Goal: Use online tool/utility: Utilize a website feature to perform a specific function

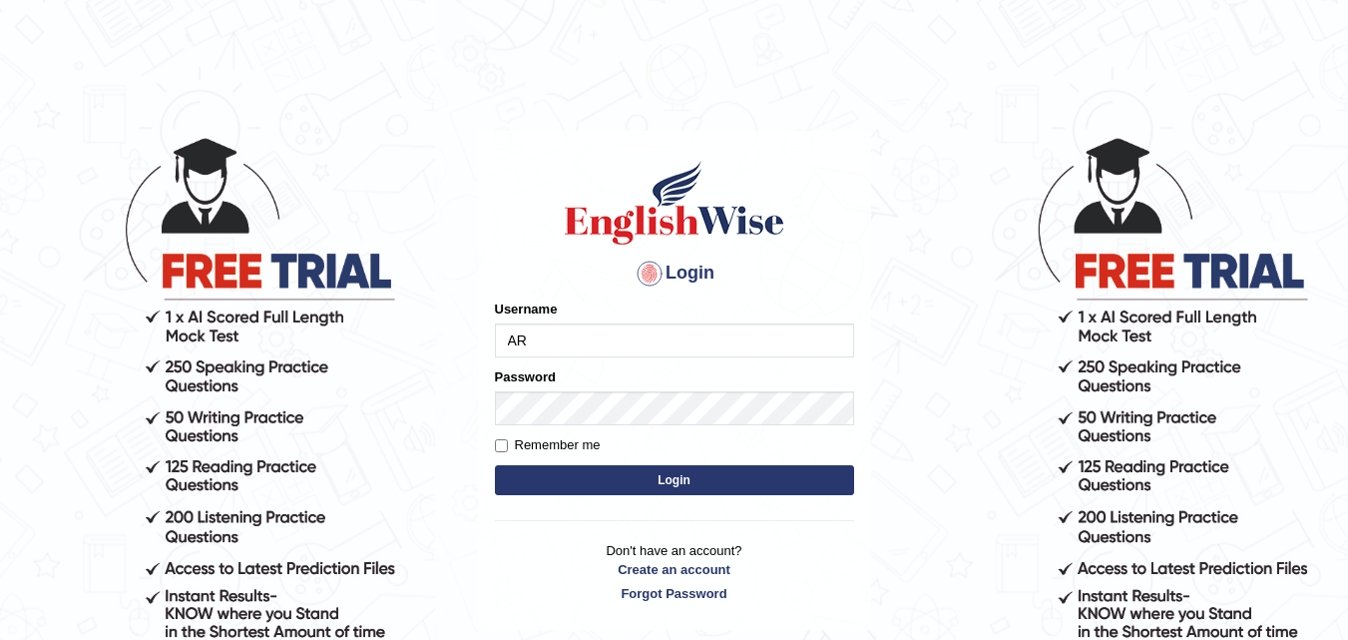
type input "A"
type input "ary0007"
click at [680, 480] on button "Login" at bounding box center [674, 480] width 359 height 30
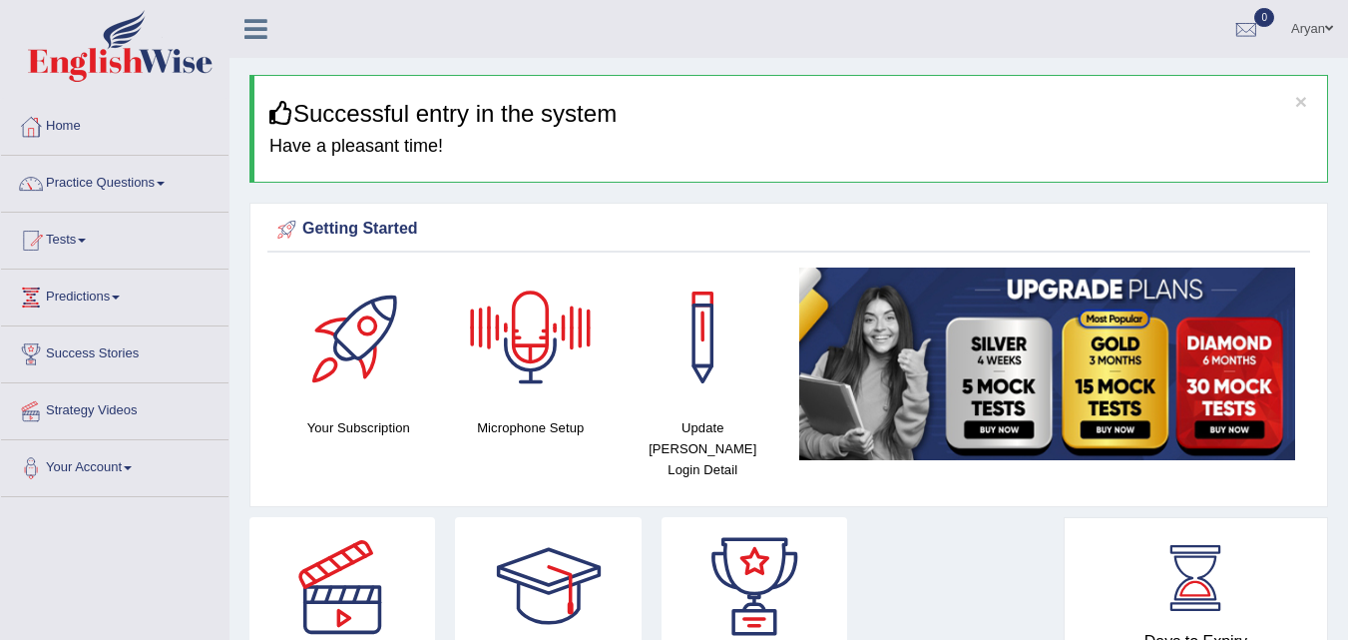
click at [536, 366] on div at bounding box center [531, 337] width 140 height 140
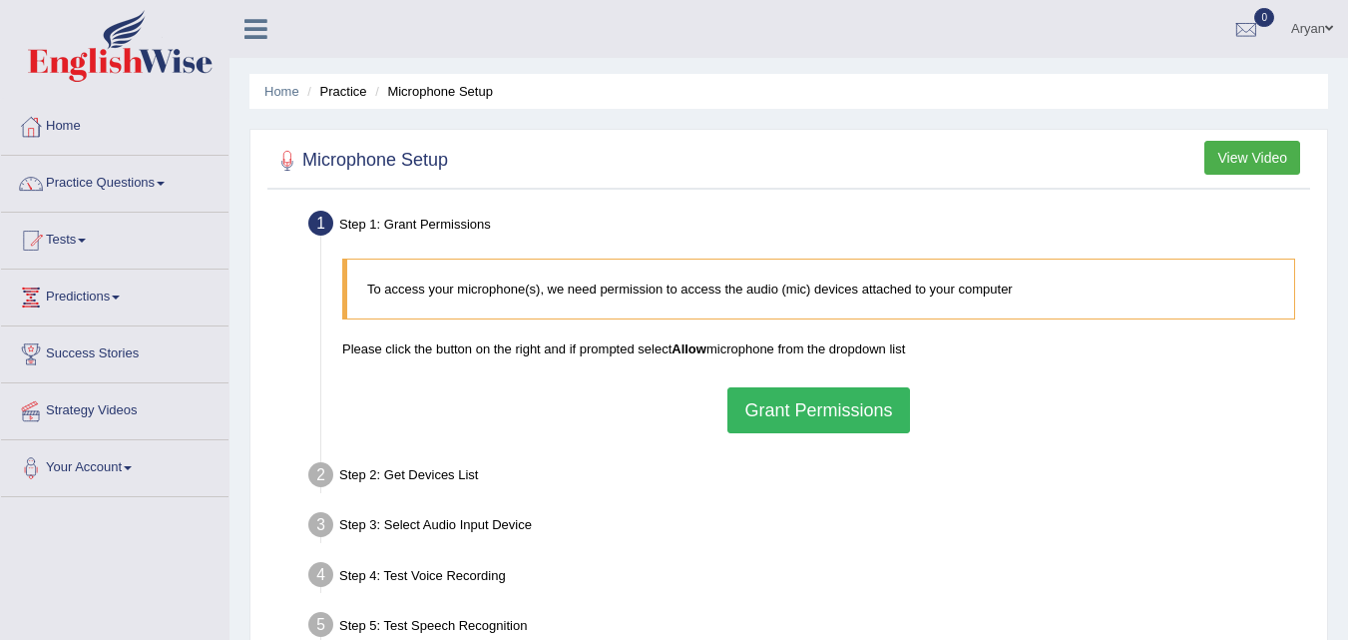
click at [841, 405] on button "Grant Permissions" at bounding box center [819, 410] width 182 height 46
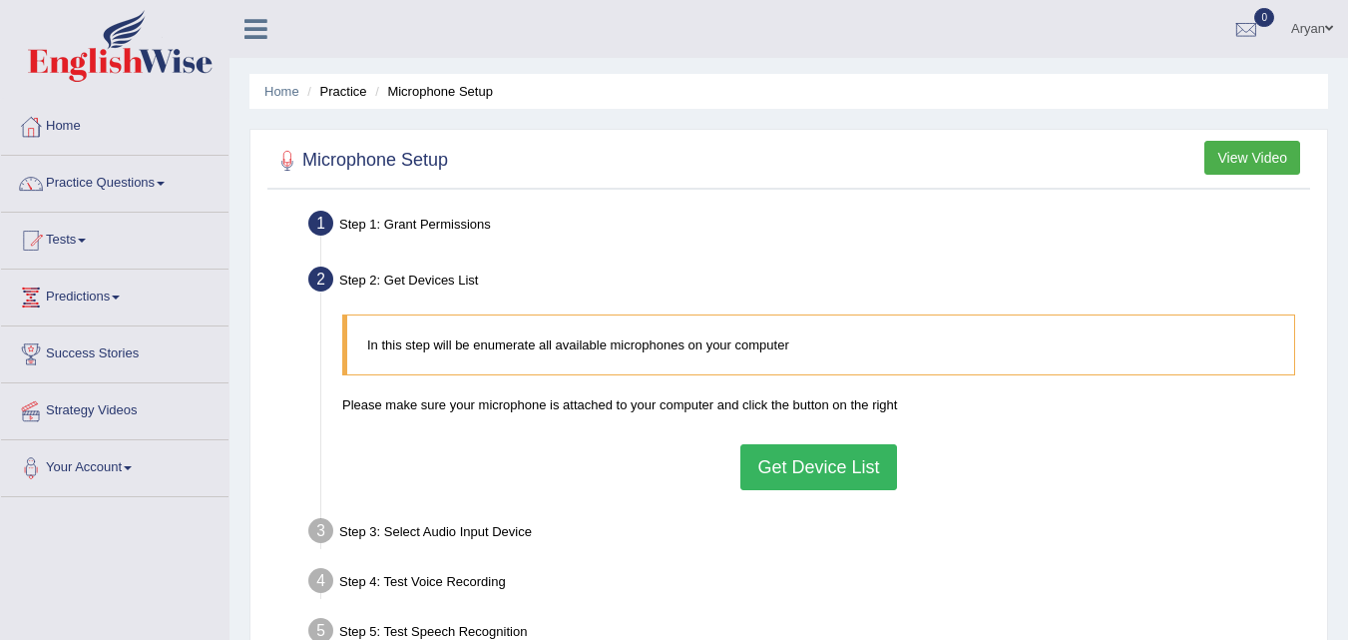
click at [821, 474] on button "Get Device List" at bounding box center [818, 467] width 156 height 46
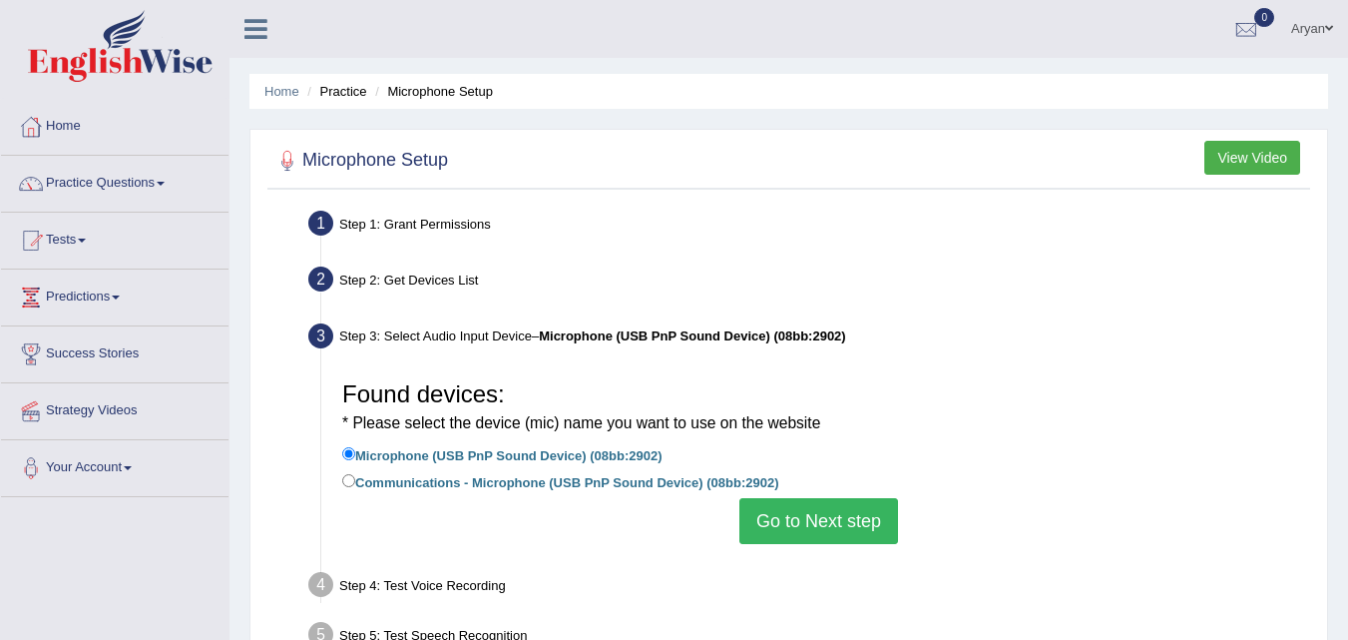
click at [788, 512] on button "Go to Next step" at bounding box center [818, 521] width 159 height 46
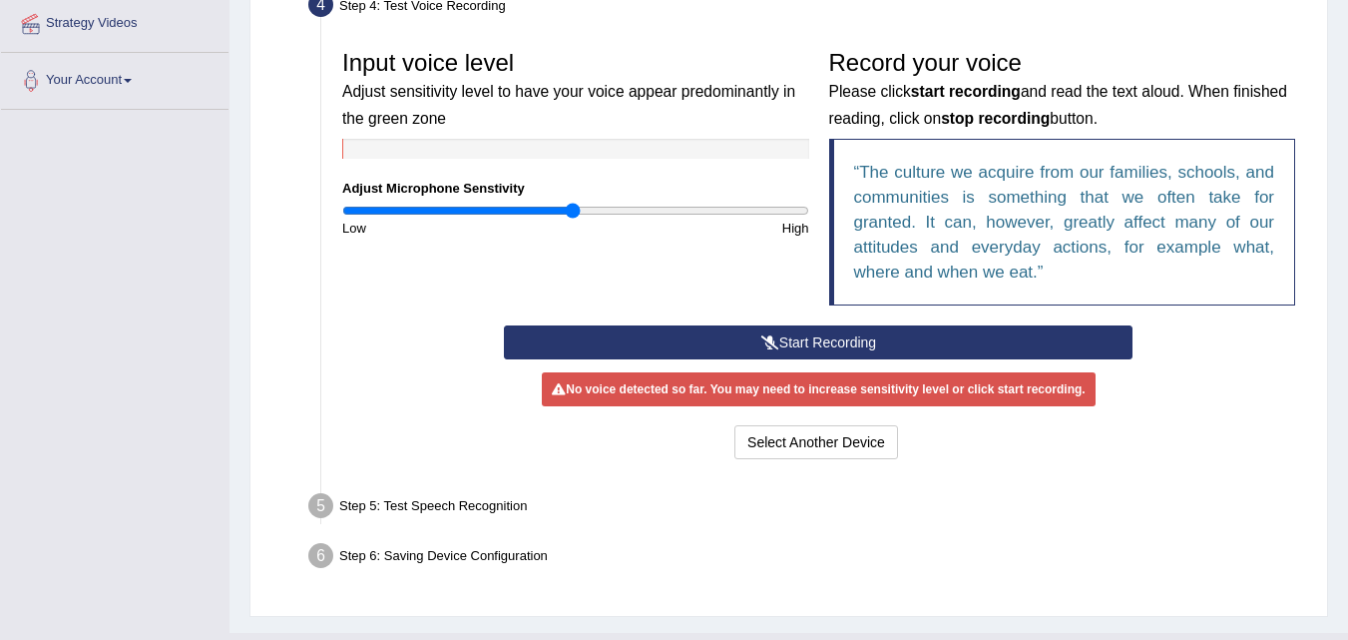
scroll to position [399, 0]
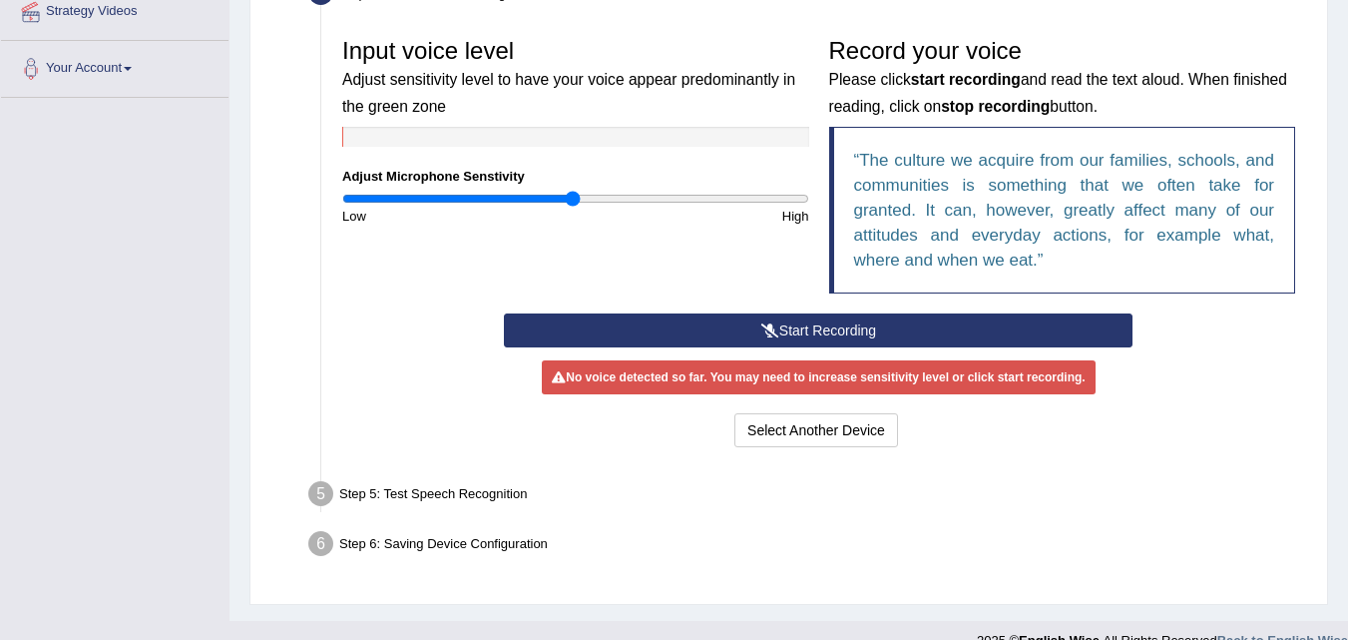
click at [820, 325] on button "Start Recording" at bounding box center [818, 330] width 629 height 34
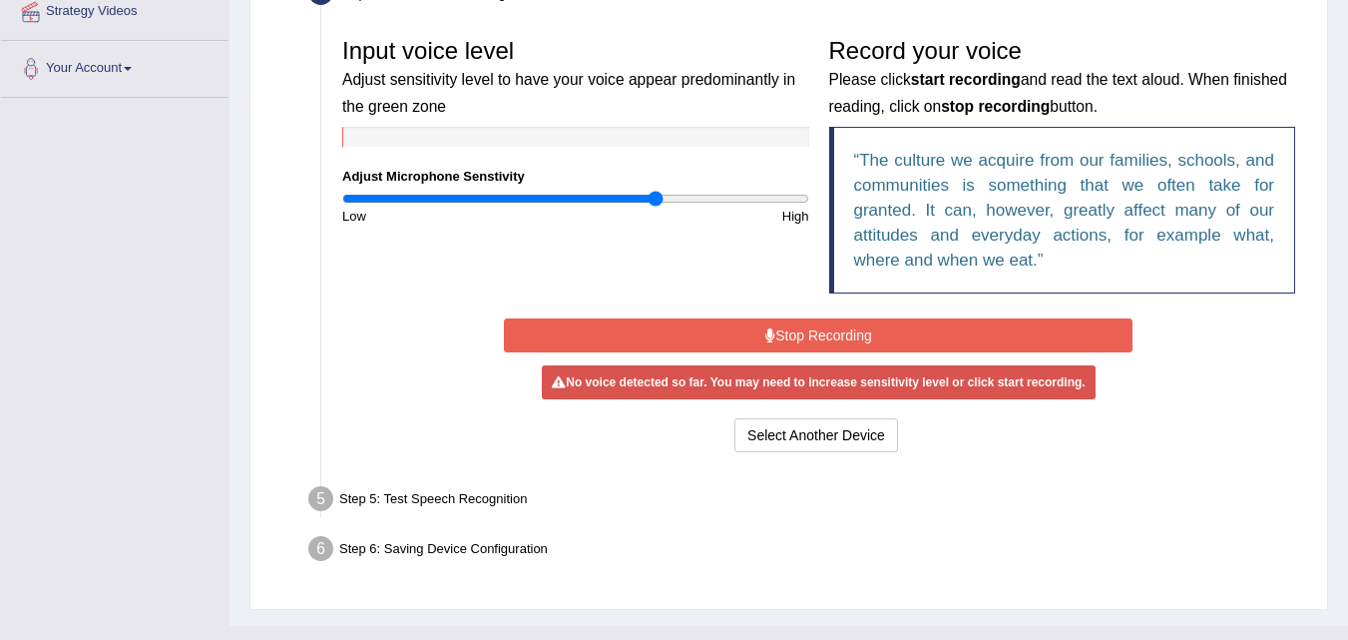
click at [655, 196] on input "range" at bounding box center [575, 199] width 467 height 16
click at [790, 333] on button "Stop Recording" at bounding box center [818, 335] width 629 height 34
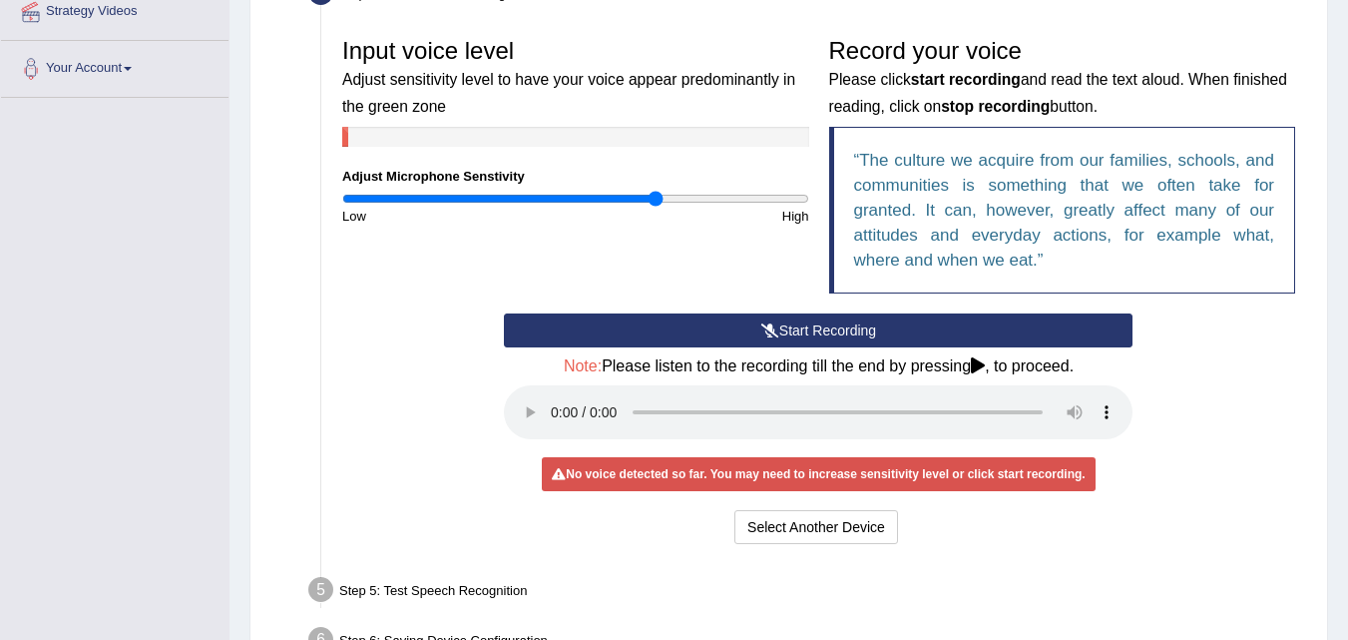
click at [790, 333] on button "Start Recording" at bounding box center [818, 330] width 629 height 34
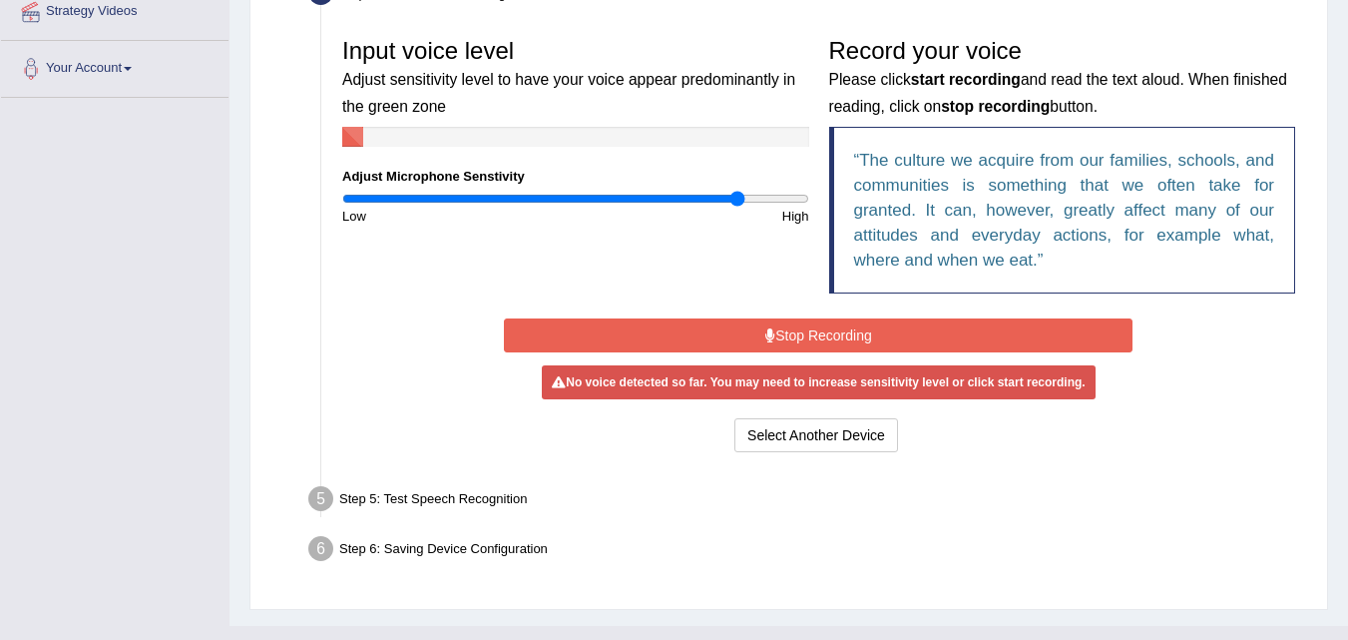
click at [737, 201] on input "range" at bounding box center [575, 199] width 467 height 16
click at [782, 200] on input "range" at bounding box center [575, 199] width 467 height 16
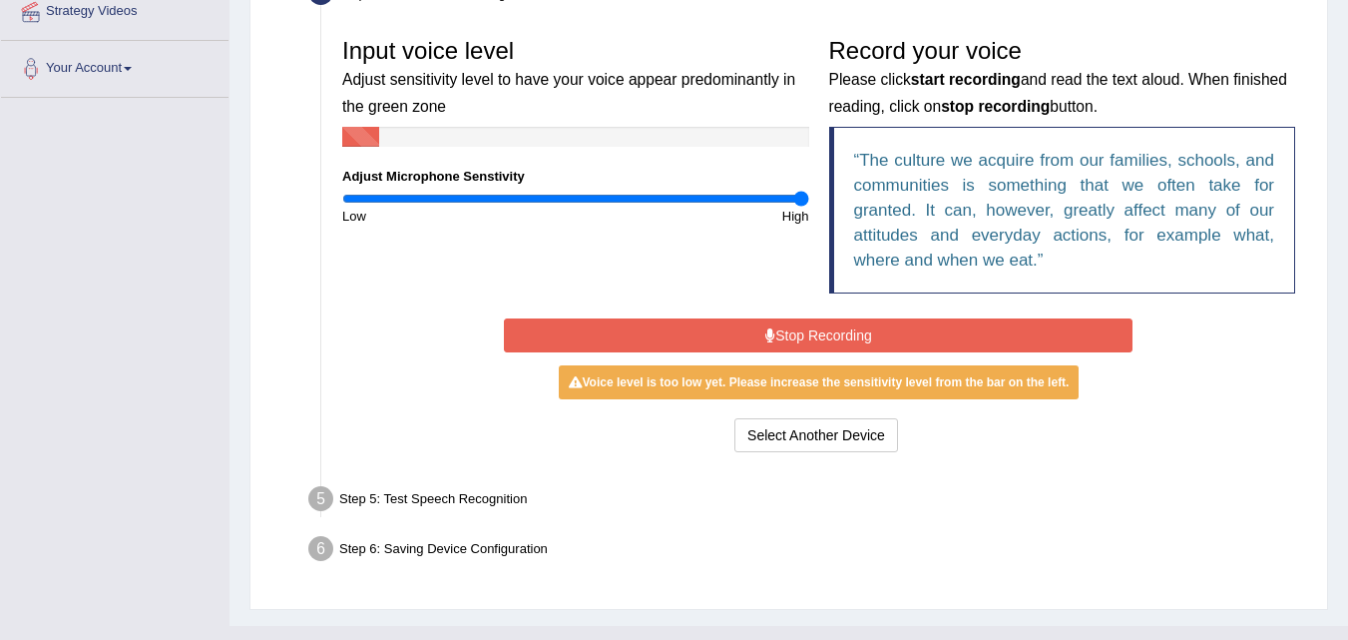
type input "2"
click at [808, 199] on input "range" at bounding box center [575, 199] width 467 height 16
click at [802, 336] on button "Stop Recording" at bounding box center [818, 335] width 629 height 34
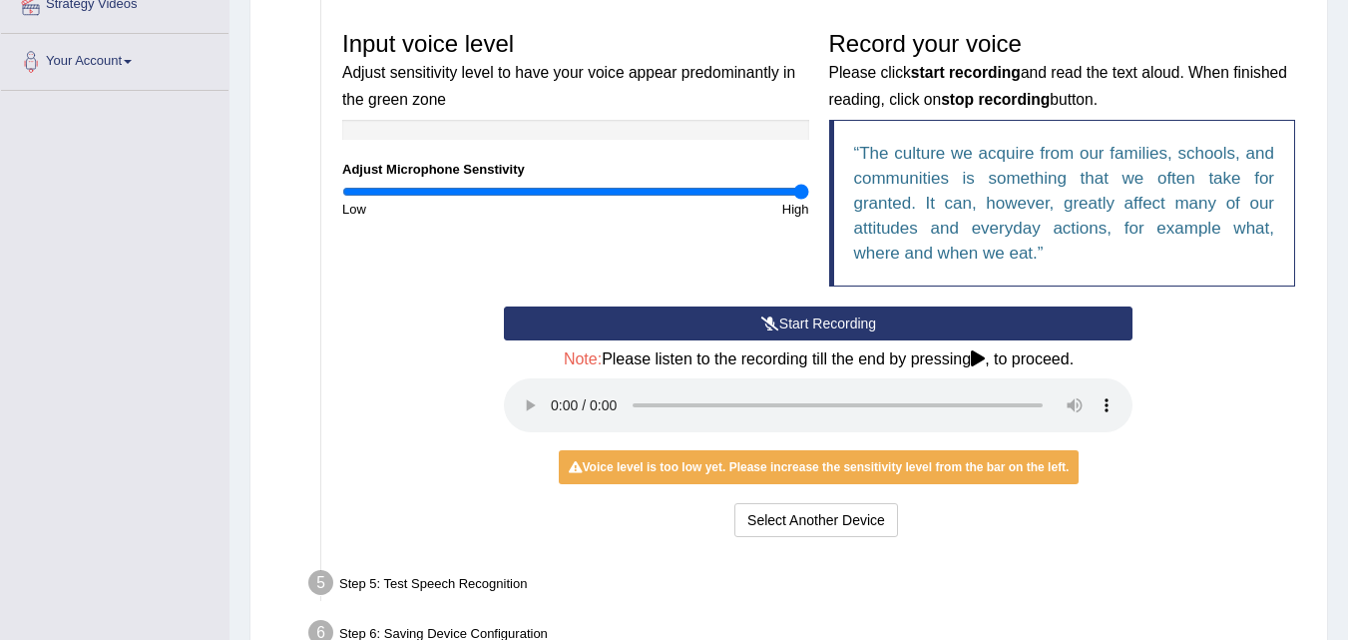
scroll to position [526, 0]
